Goal: Find specific page/section: Find specific page/section

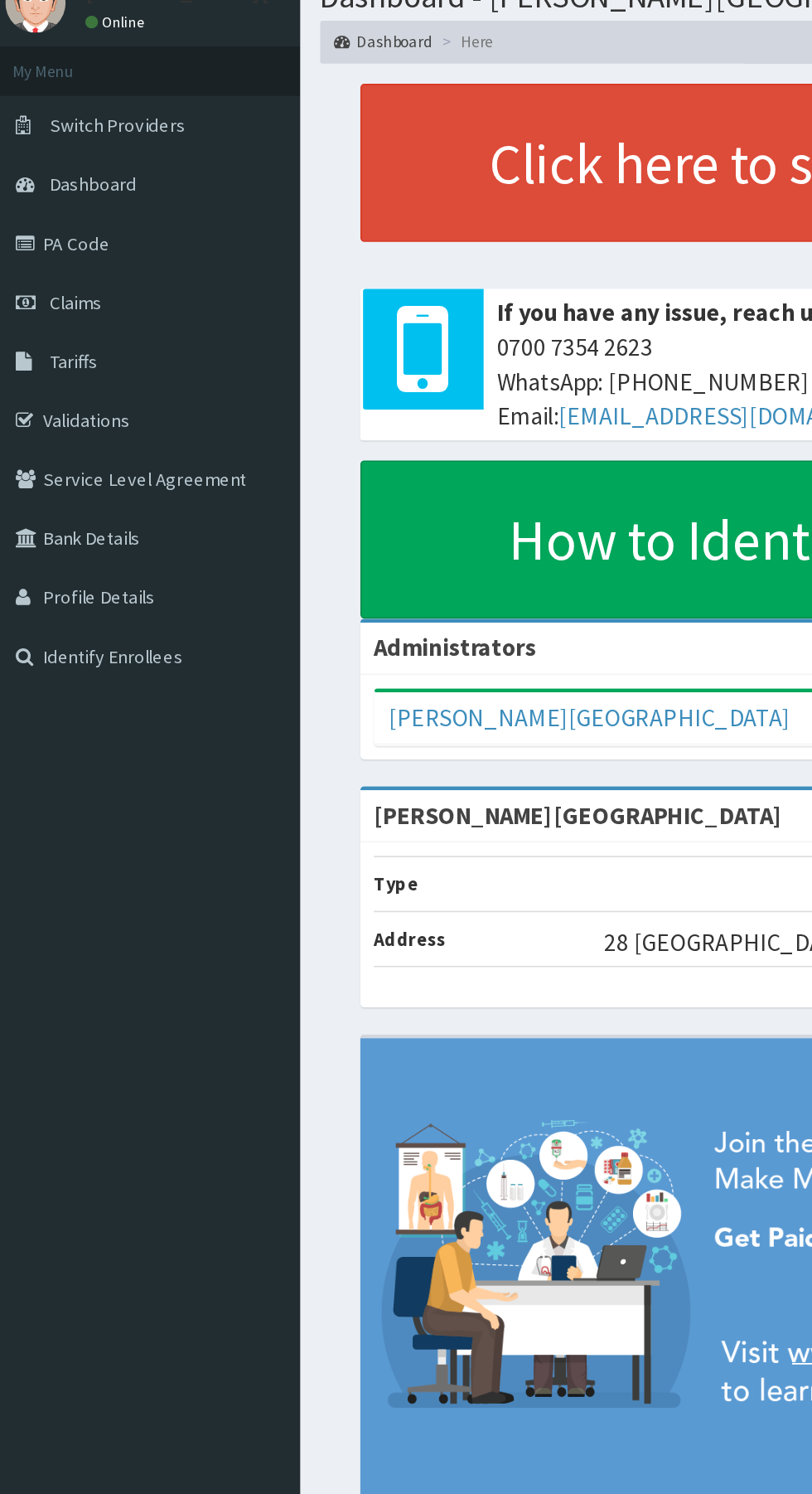
click at [76, 309] on link "Validations" at bounding box center [95, 326] width 191 height 36
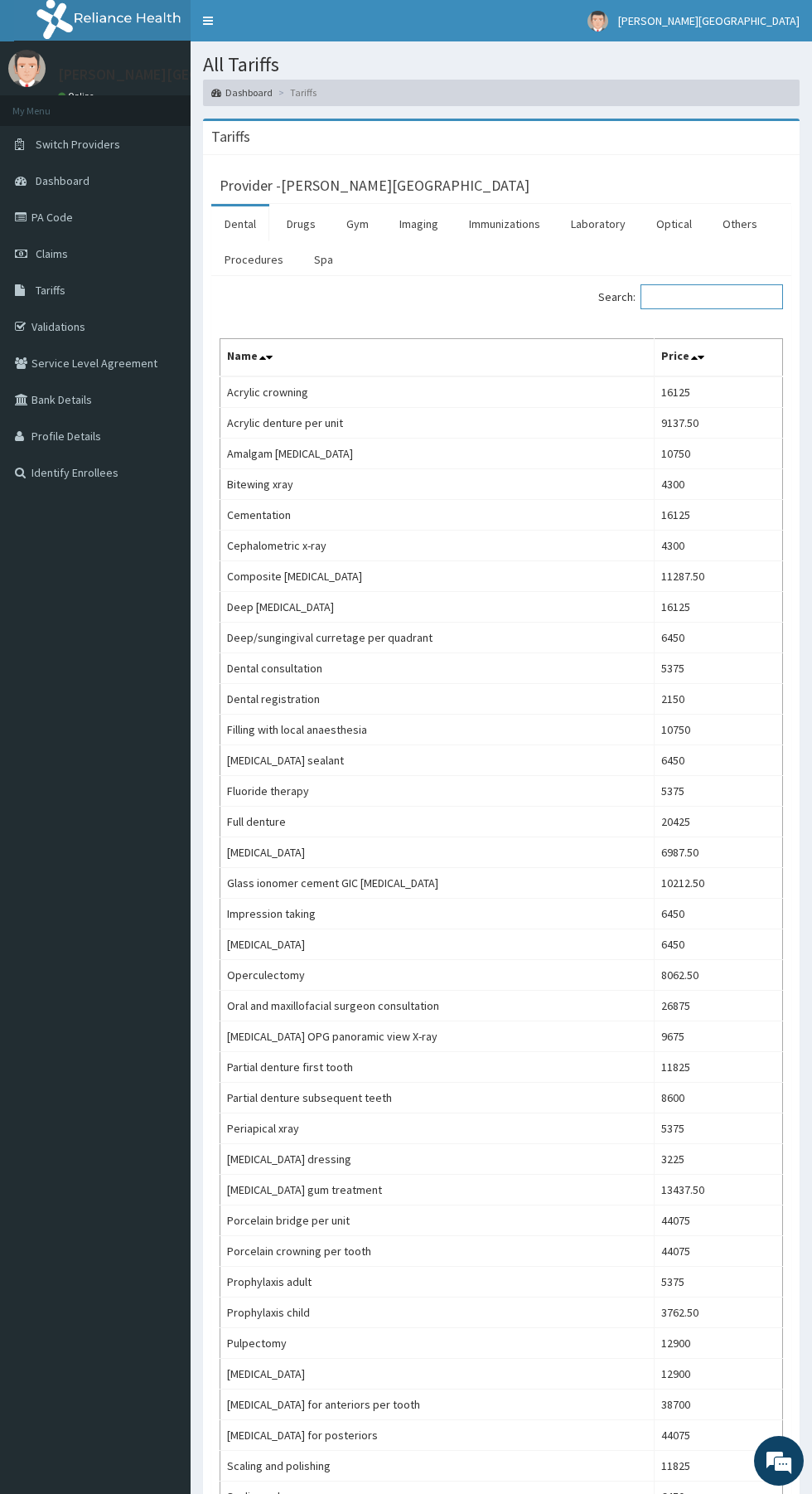
click at [689, 303] on input "Search:" at bounding box center [712, 296] width 143 height 25
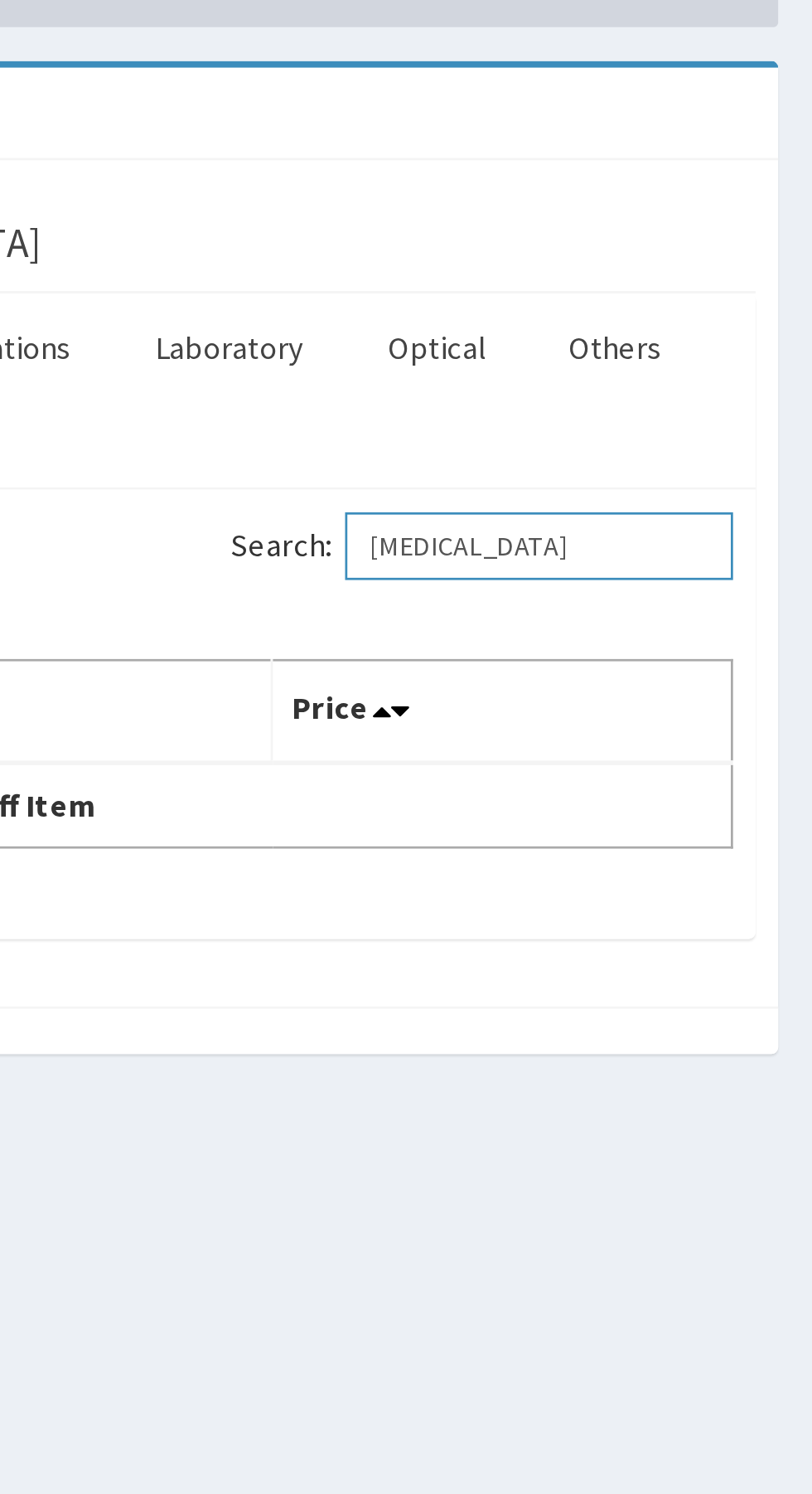
type input "[MEDICAL_DATA]"
click at [749, 235] on link "Others" at bounding box center [740, 224] width 61 height 35
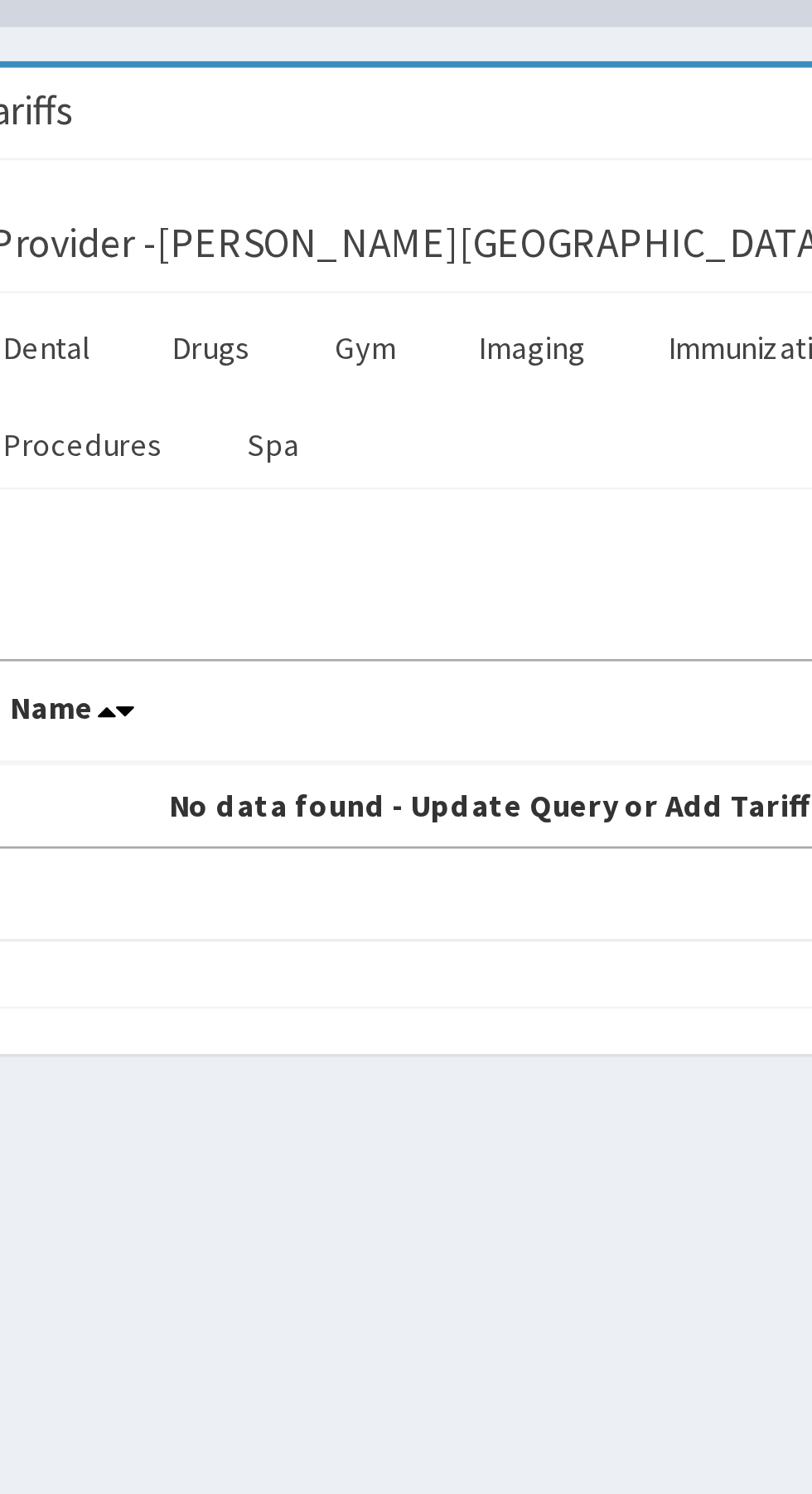
click at [302, 224] on link "Drugs" at bounding box center [301, 224] width 56 height 35
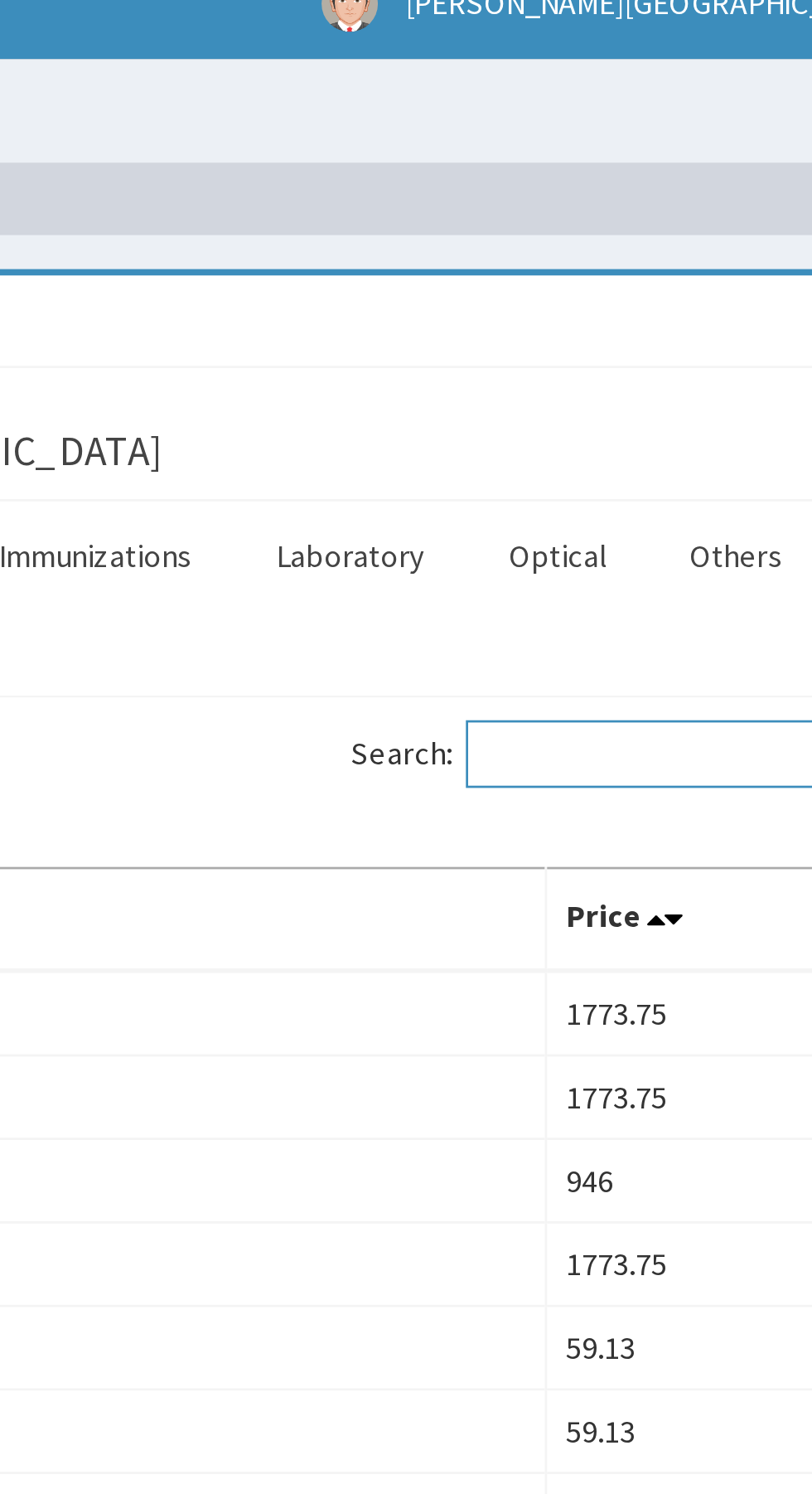
click at [694, 298] on input "Search:" at bounding box center [712, 296] width 143 height 25
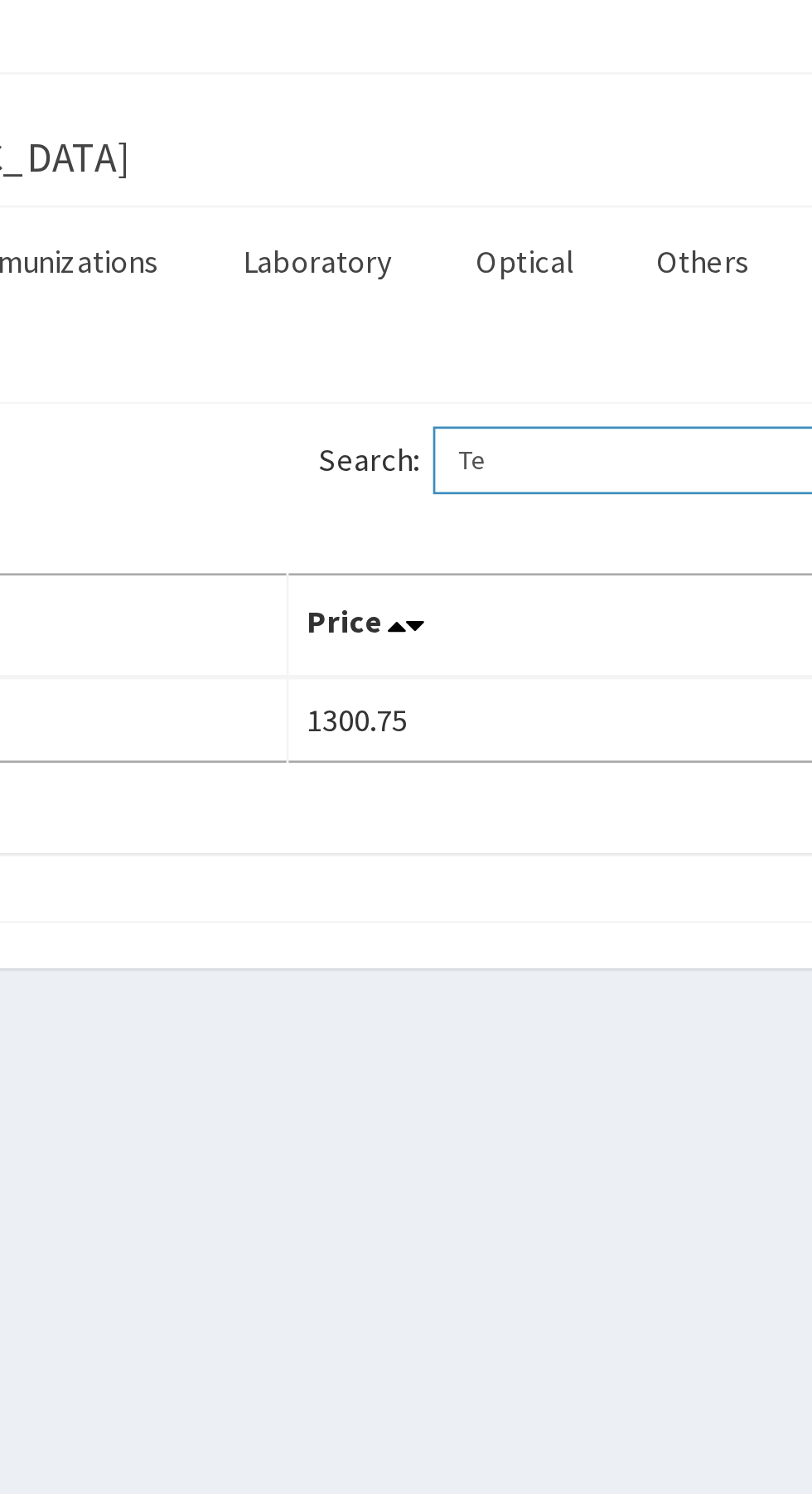
type input "T"
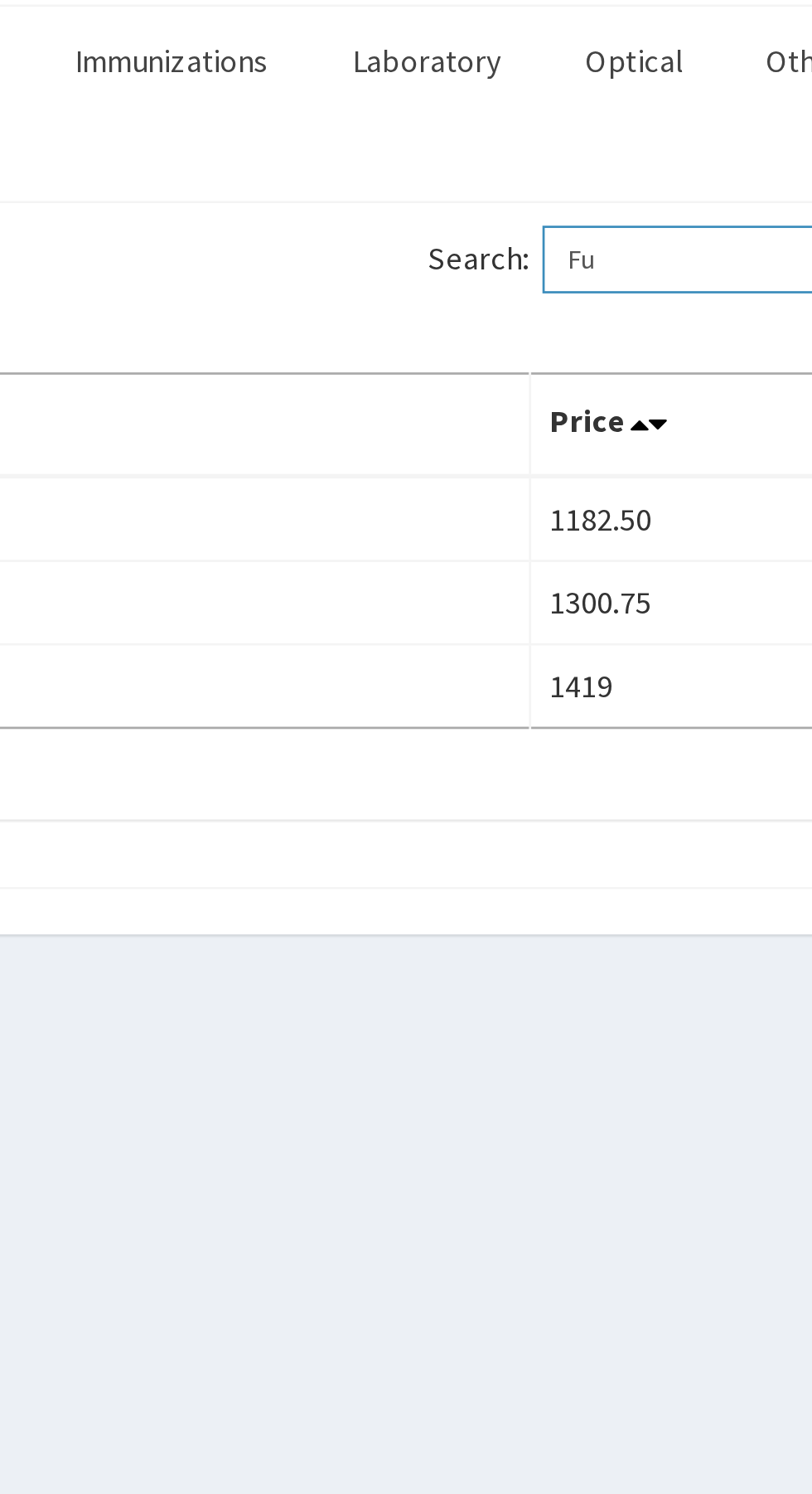
type input "F"
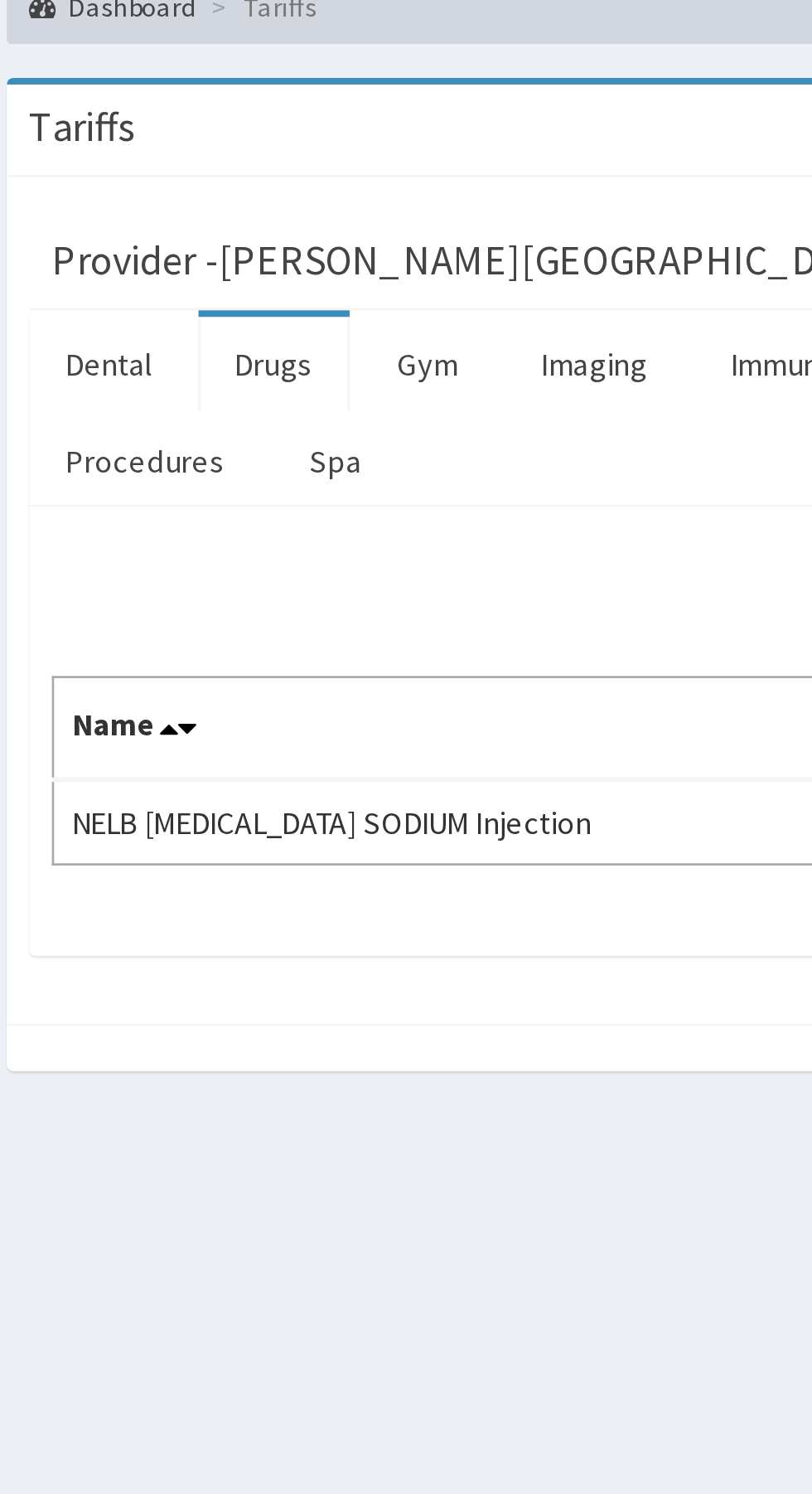
type input "[MEDICAL_DATA]"
click at [250, 273] on link "Procedures" at bounding box center [254, 259] width 85 height 35
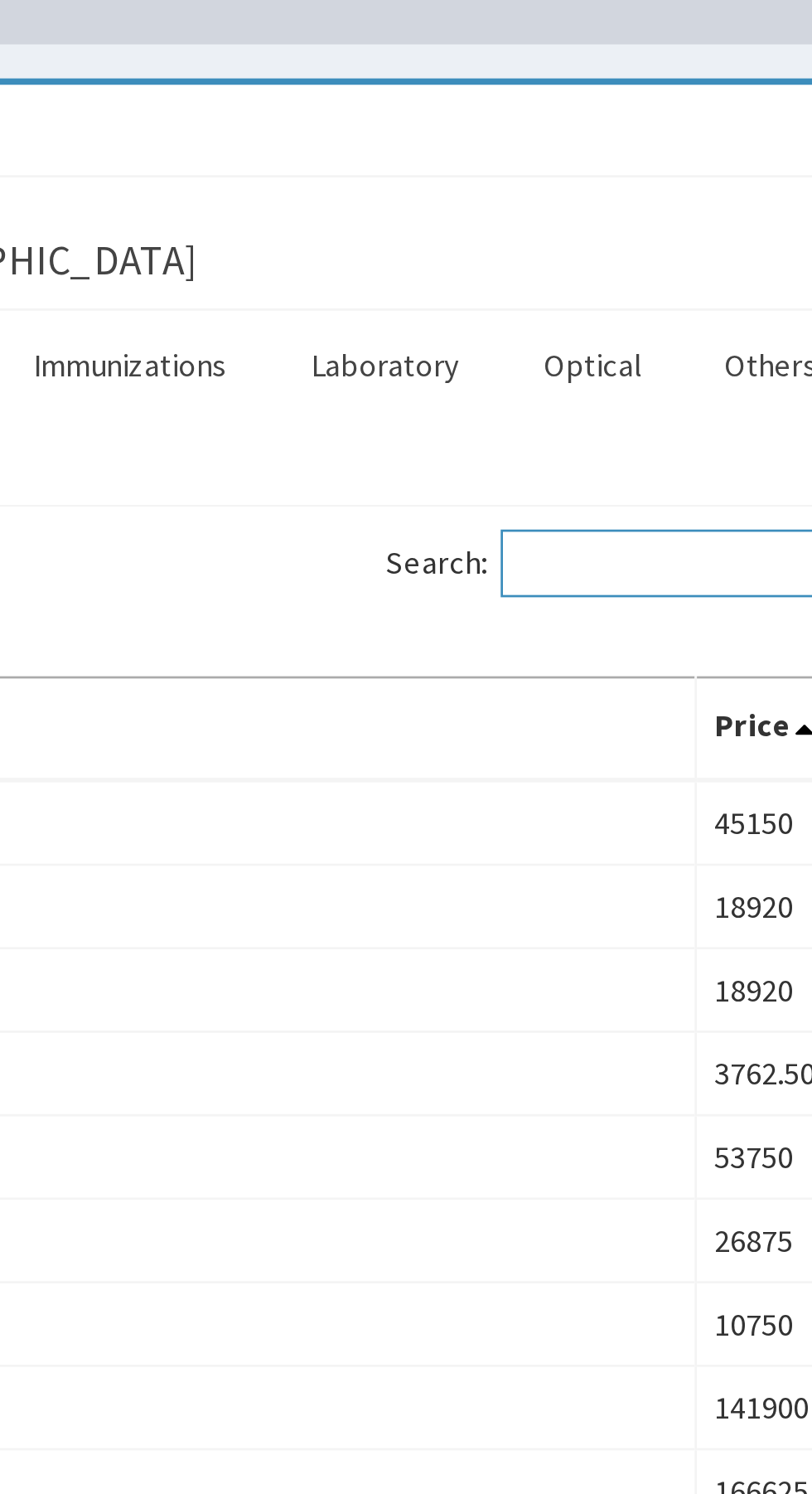
click at [668, 301] on input "Search:" at bounding box center [712, 296] width 143 height 25
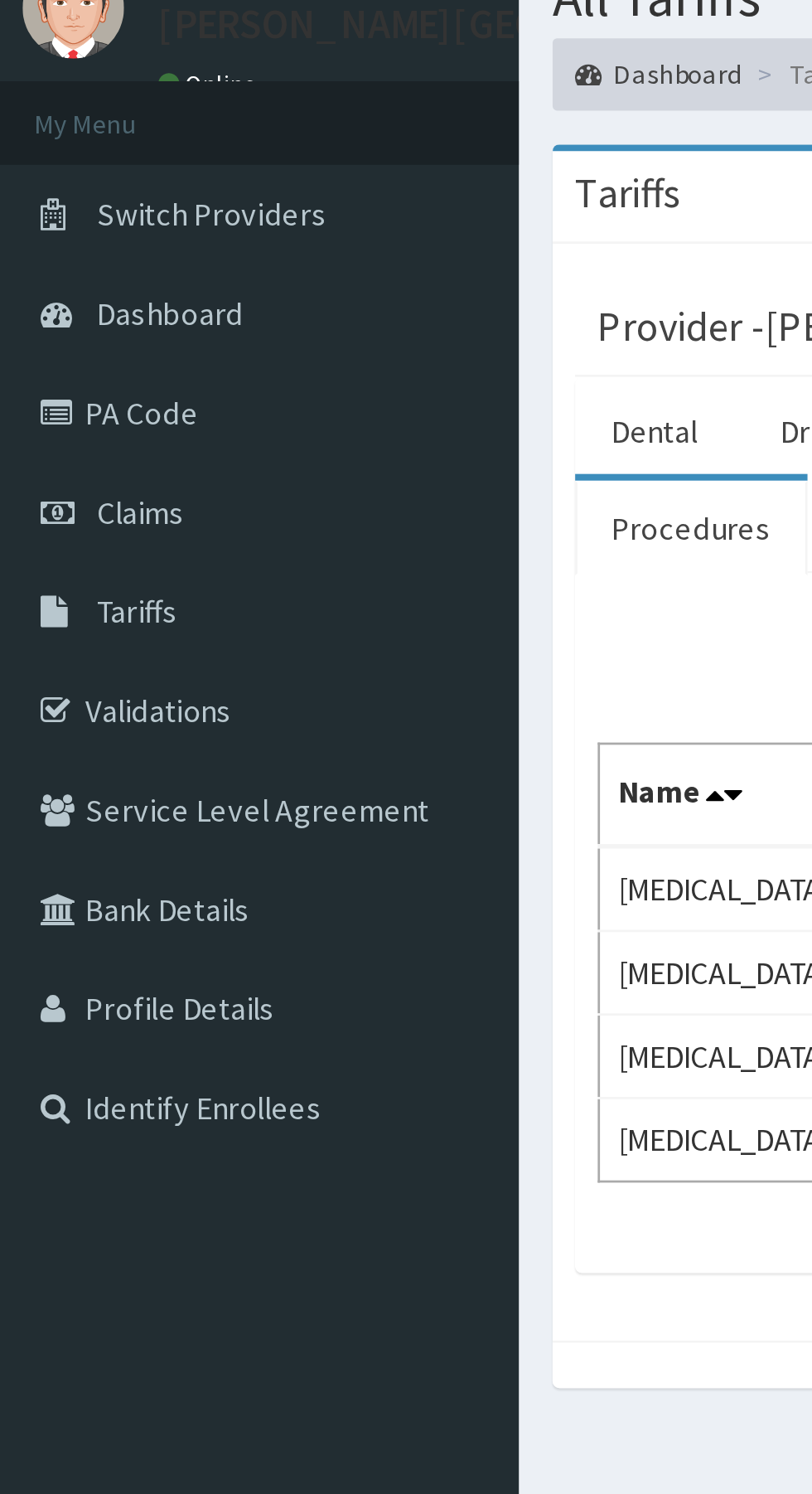
type input "Dermato"
click at [86, 225] on link "PA Code" at bounding box center [95, 217] width 191 height 36
